Goal: Use online tool/utility: Utilize a website feature to perform a specific function

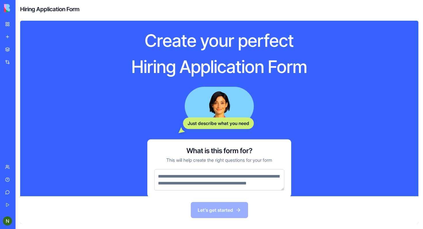
scroll to position [17, 0]
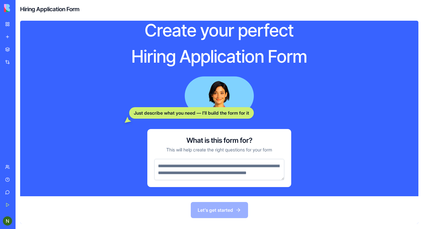
click at [7, 11] on img at bounding box center [22, 8] width 36 height 8
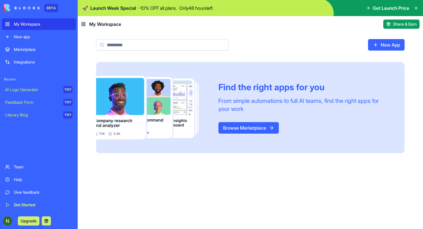
click at [49, 47] on div "Marketplace" at bounding box center [43, 50] width 59 height 6
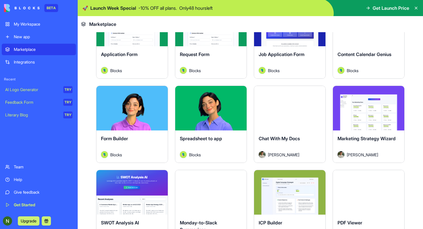
scroll to position [737, 0]
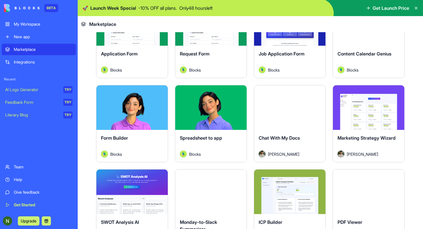
click at [236, 131] on div "Spreadsheet to app Blocks" at bounding box center [210, 146] width 71 height 32
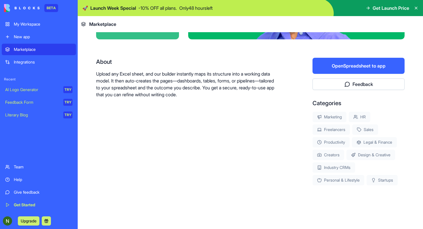
scroll to position [92, 0]
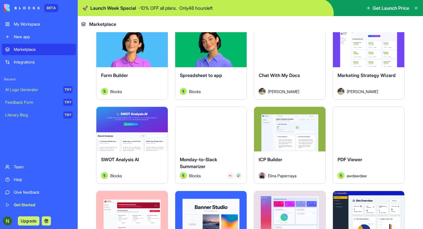
scroll to position [888, 0]
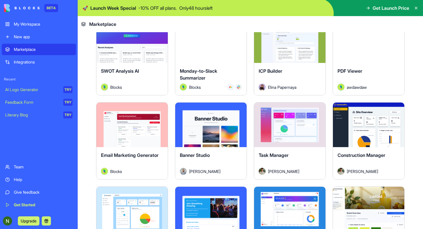
click at [275, 61] on div "Explore" at bounding box center [289, 40] width 71 height 45
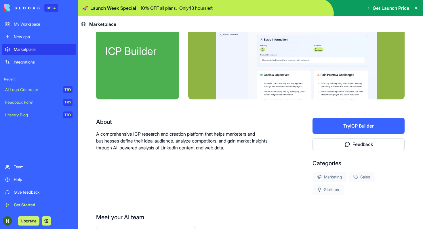
scroll to position [81, 0]
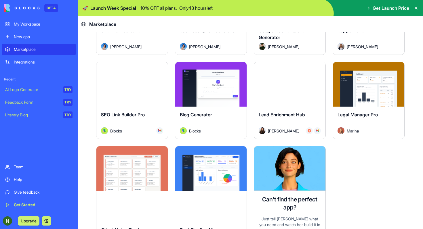
scroll to position [1574, 0]
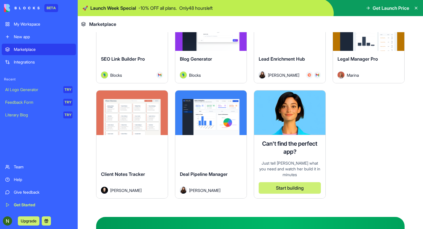
click at [203, 115] on button "Explore" at bounding box center [210, 112] width 43 height 11
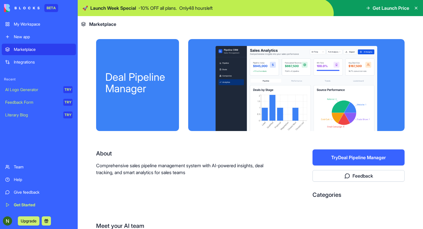
click at [27, 36] on div "New app" at bounding box center [43, 37] width 59 height 6
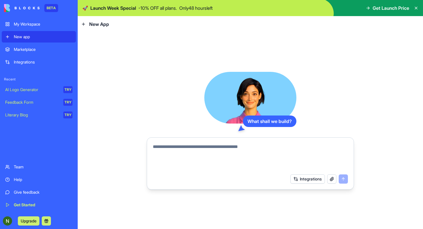
click at [35, 169] on div "Team" at bounding box center [43, 167] width 59 height 6
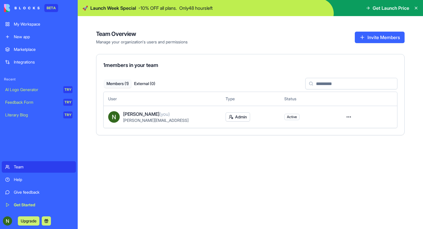
click at [26, 117] on div "Literary Blog" at bounding box center [32, 115] width 54 height 6
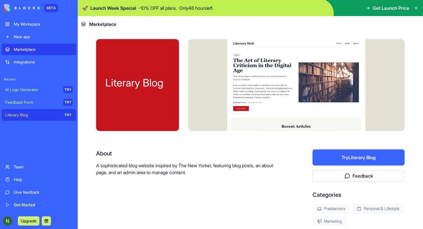
click at [31, 106] on link "Feedback Form TRY" at bounding box center [39, 102] width 74 height 11
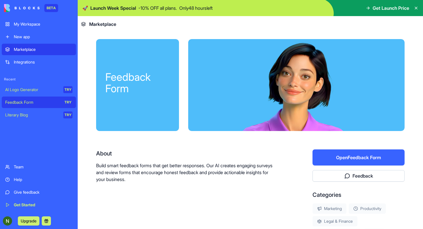
click at [21, 49] on div "Marketplace" at bounding box center [43, 50] width 59 height 6
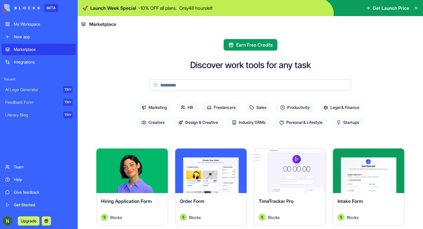
click at [190, 90] on input at bounding box center [249, 84] width 201 height 11
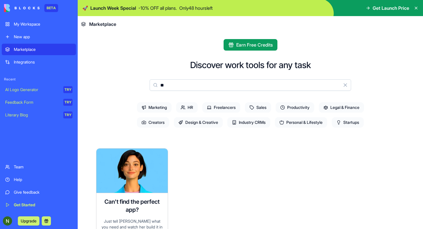
type input "*"
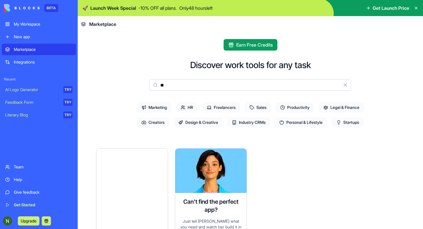
type input "**"
click at [181, 107] on icon at bounding box center [183, 107] width 5 height 5
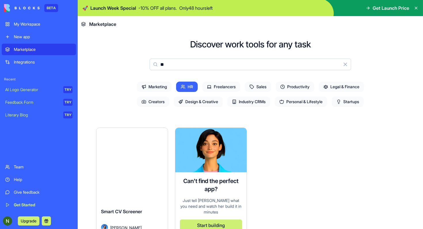
scroll to position [91, 0]
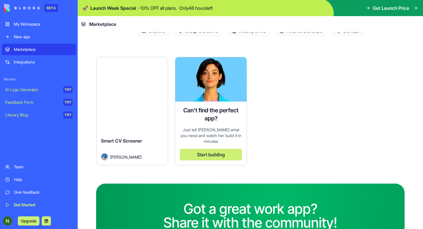
click at [124, 123] on div "Explore Smart CV Screener Jessica Cohen" at bounding box center [132, 111] width 72 height 108
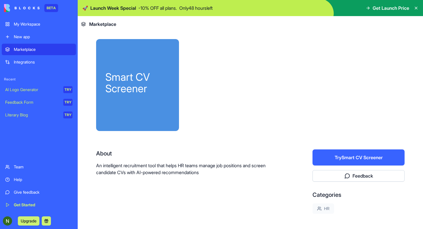
click at [346, 156] on button "Try Smart CV Screener" at bounding box center [358, 157] width 92 height 16
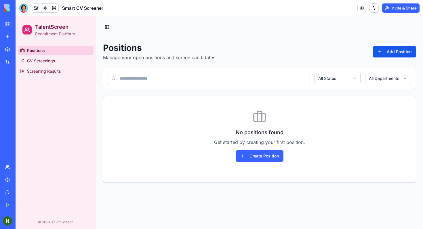
click at [135, 76] on input at bounding box center [209, 78] width 202 height 11
click at [49, 58] on span "CV Screenings" at bounding box center [41, 61] width 28 height 6
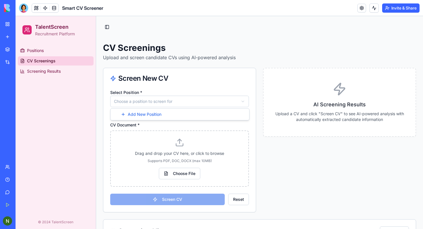
click at [156, 99] on html "TalentScreen Recruitment Platform Positions CV Screenings Screening Results © 2…" at bounding box center [219, 163] width 407 height 295
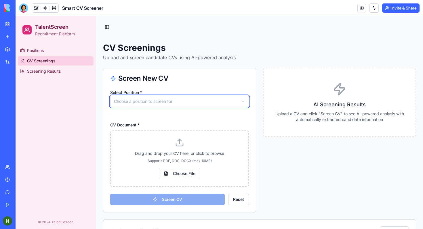
click at [156, 99] on html "TalentScreen Recruitment Platform Positions CV Screenings Screening Results © 2…" at bounding box center [219, 163] width 407 height 295
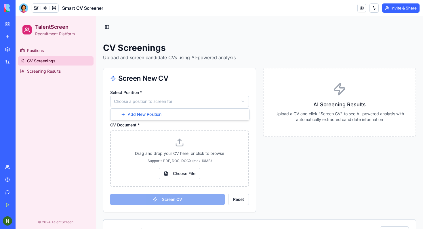
click at [155, 99] on html "TalentScreen Recruitment Platform Positions CV Screenings Screening Results © 2…" at bounding box center [219, 163] width 407 height 295
click at [147, 102] on html "TalentScreen Recruitment Platform Positions CV Screenings Screening Results © 2…" at bounding box center [219, 163] width 407 height 295
click at [172, 97] on html "TalentScreen Recruitment Platform Positions CV Screenings Screening Results © 2…" at bounding box center [219, 163] width 407 height 295
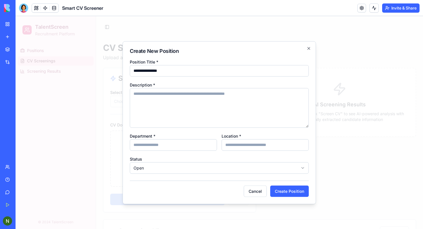
type input "**********"
click at [283, 86] on div "Description *" at bounding box center [219, 104] width 179 height 47
click at [249, 170] on body "**********" at bounding box center [219, 163] width 407 height 295
click at [156, 147] on input "Department *" at bounding box center [173, 144] width 87 height 11
type input "*******"
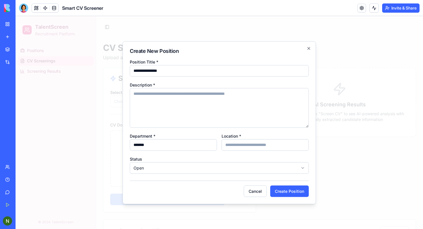
click at [261, 144] on input "Location *" at bounding box center [264, 144] width 87 height 11
type input "**********"
click at [152, 99] on textarea "Description *" at bounding box center [219, 108] width 179 height 40
type textarea "*"
click at [196, 98] on textarea "**********" at bounding box center [219, 108] width 179 height 40
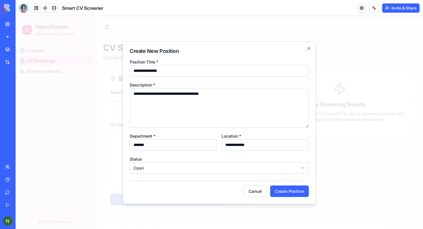
click at [197, 96] on textarea "**********" at bounding box center [219, 108] width 179 height 40
click at [224, 95] on textarea "**********" at bounding box center [219, 108] width 179 height 40
type textarea "**********"
click at [279, 188] on button "Create Position" at bounding box center [289, 190] width 39 height 11
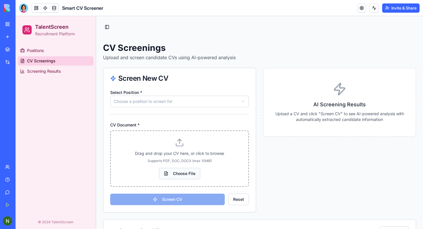
click at [177, 173] on span "Choose File" at bounding box center [179, 173] width 41 height 11
click at [16, 16] on input "Choose File" at bounding box center [16, 16] width 0 height 0
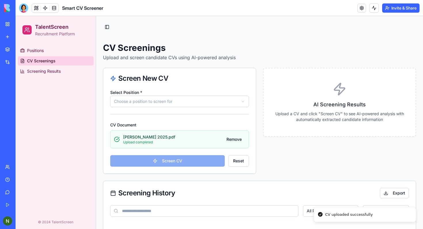
scroll to position [43, 0]
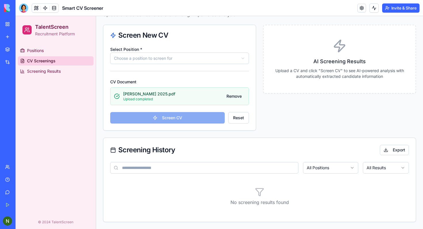
click at [199, 105] on div "Gal Yosef_CV 2025.pdf Upload completed Remove" at bounding box center [179, 96] width 139 height 18
click at [197, 116] on div "Screen CV Reset" at bounding box center [179, 117] width 139 height 11
click at [178, 62] on html "TalentScreen Recruitment Platform Positions CV Screenings Screening Results © 2…" at bounding box center [219, 101] width 407 height 256
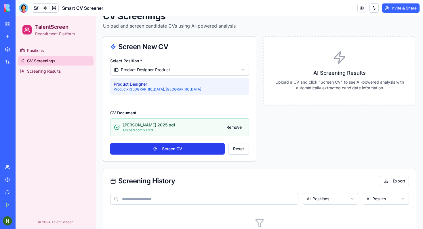
click at [187, 147] on button "Screen CV" at bounding box center [167, 148] width 114 height 11
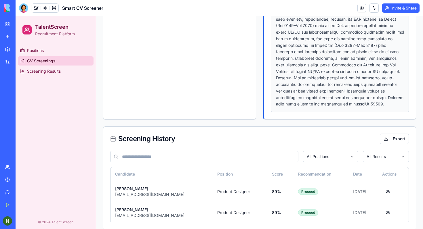
scroll to position [404, 0]
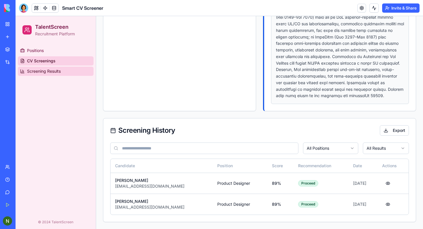
click at [57, 74] on span "Screening Results" at bounding box center [44, 71] width 34 height 6
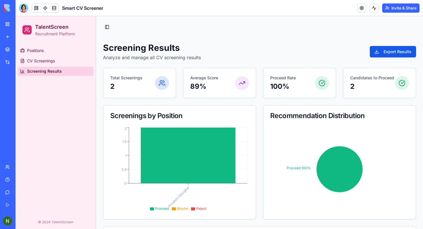
click at [21, 27] on div "My Workspace" at bounding box center [17, 24] width 7 height 6
